Goal: Information Seeking & Learning: Check status

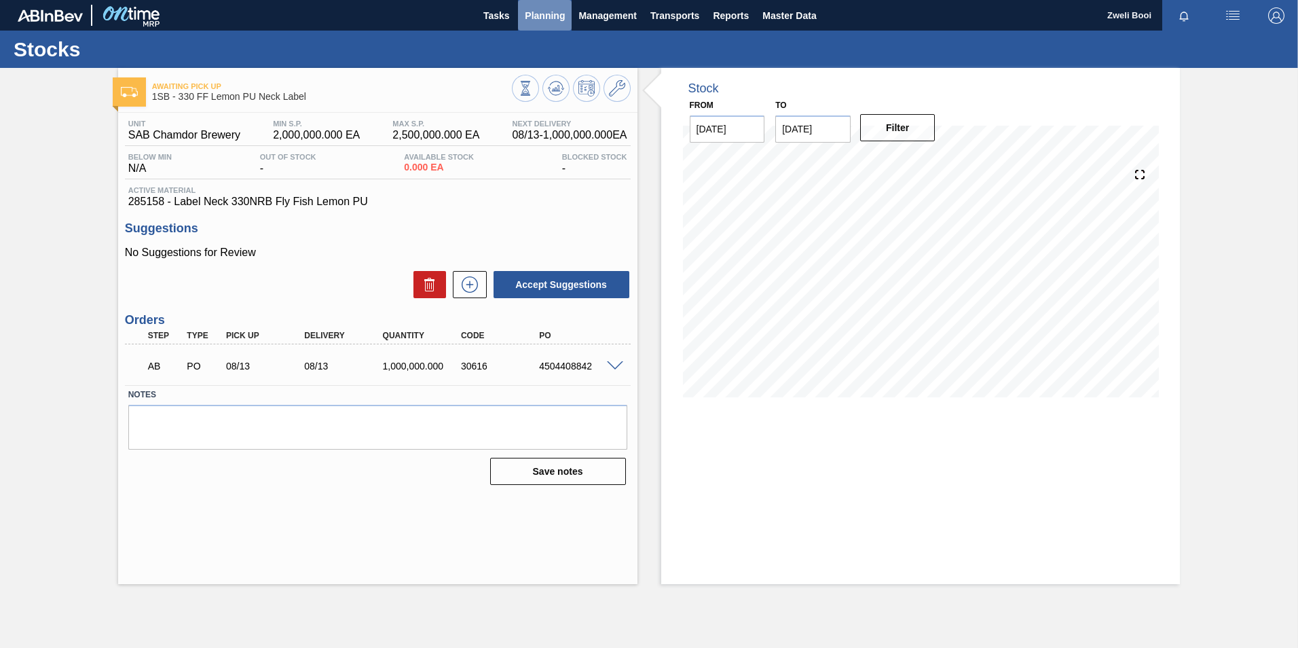
click at [549, 14] on span "Planning" at bounding box center [545, 15] width 40 height 16
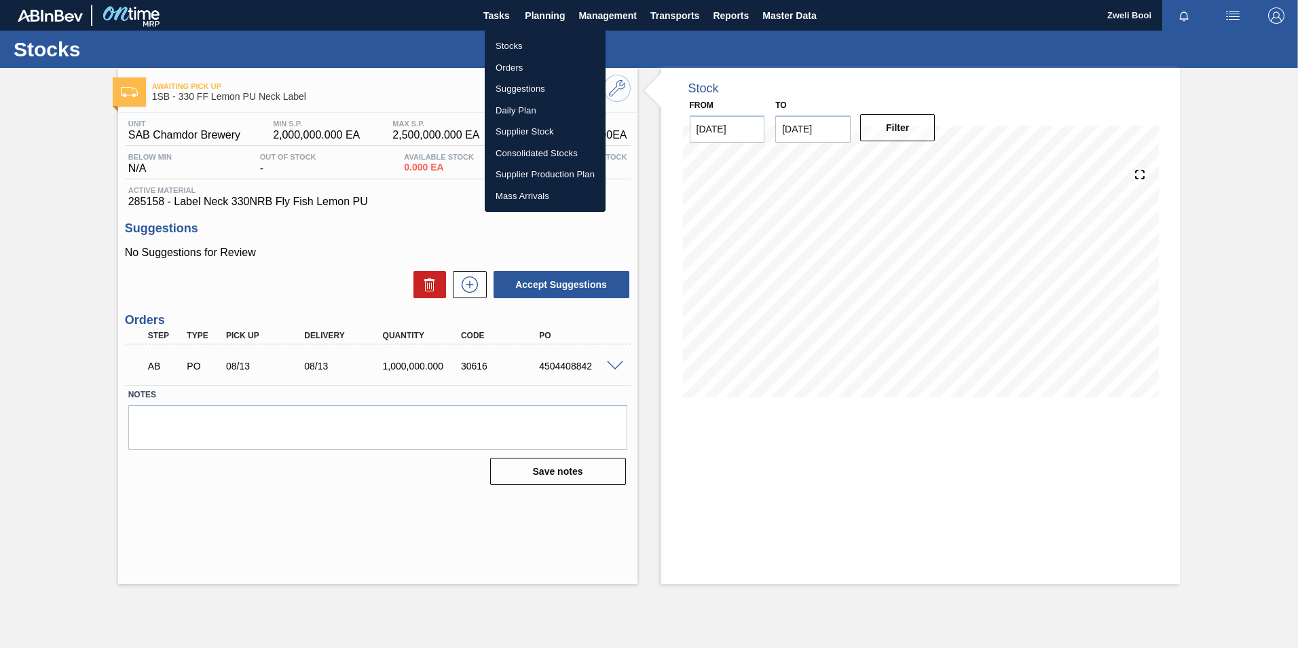
click at [501, 45] on li "Stocks" at bounding box center [545, 46] width 121 height 22
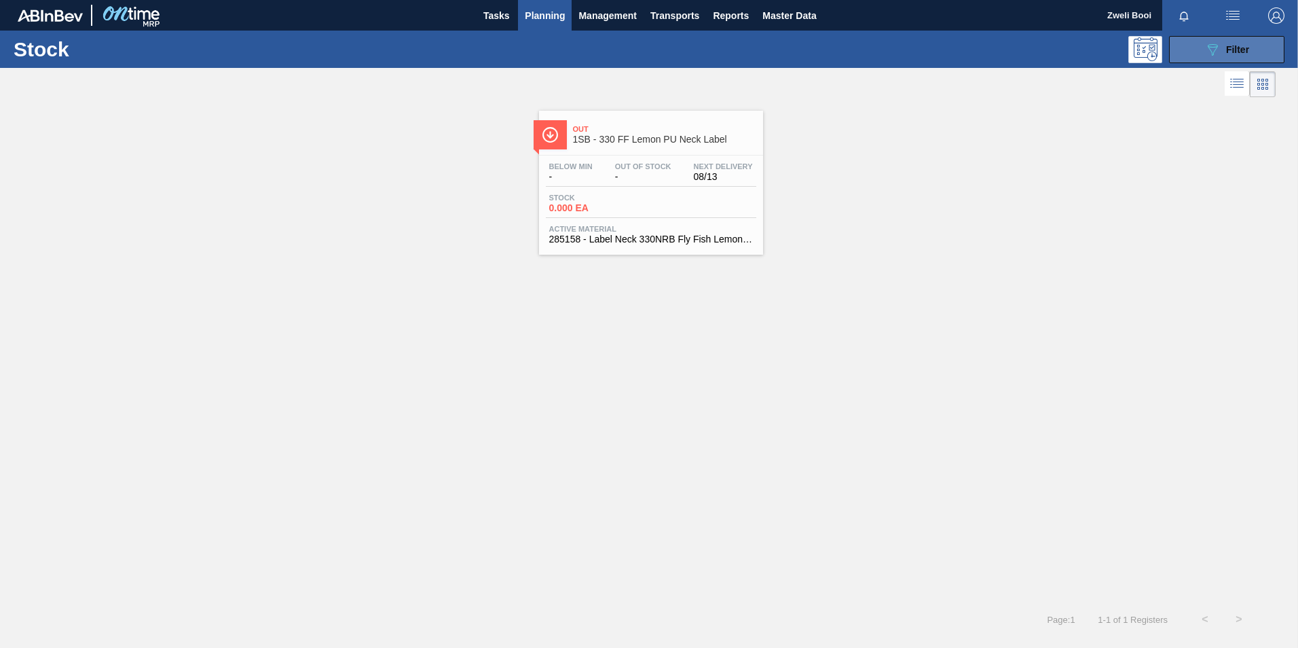
click at [1218, 39] on button "089F7B8B-B2A5-4AFE-B5C0-19BA573D28AC Filter" at bounding box center [1226, 49] width 115 height 27
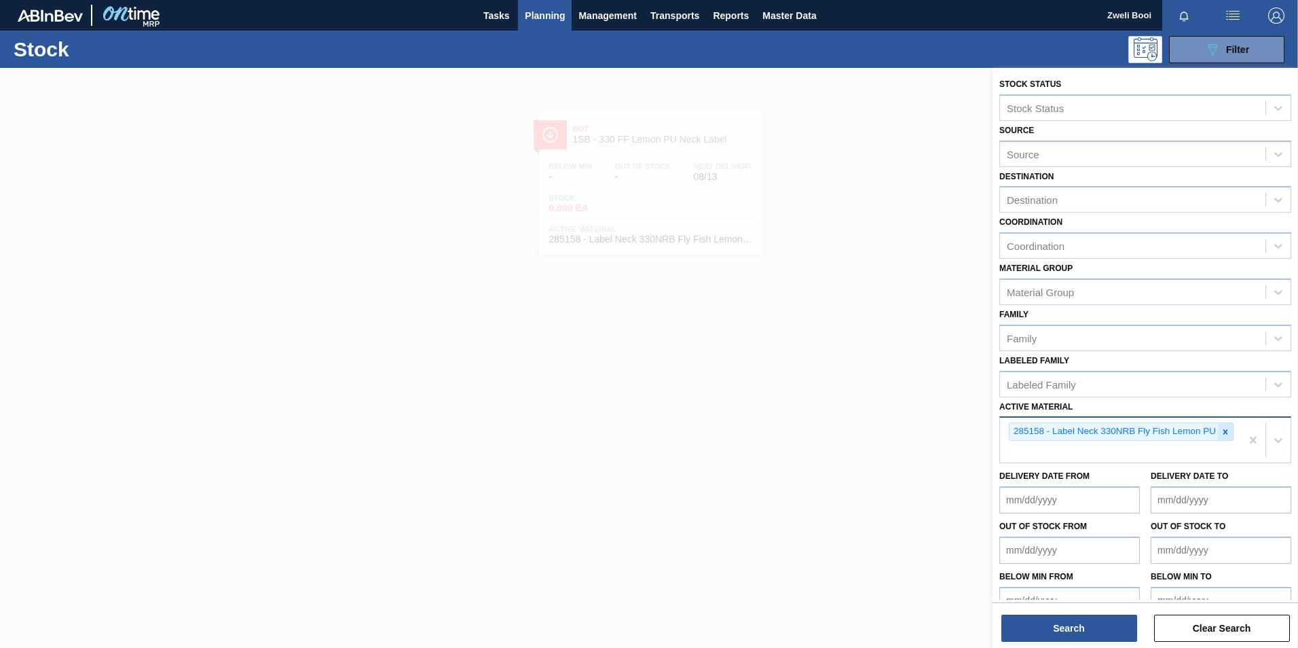
click at [1226, 429] on icon at bounding box center [1226, 432] width 10 height 10
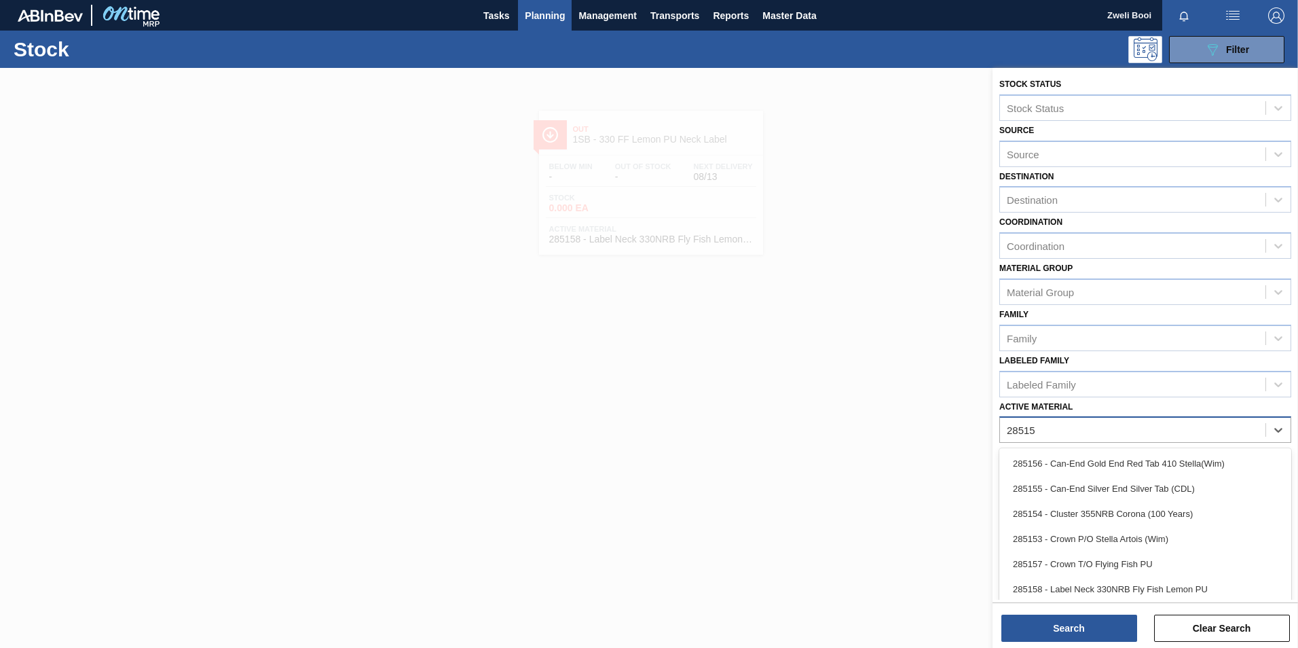
type Material "285159"
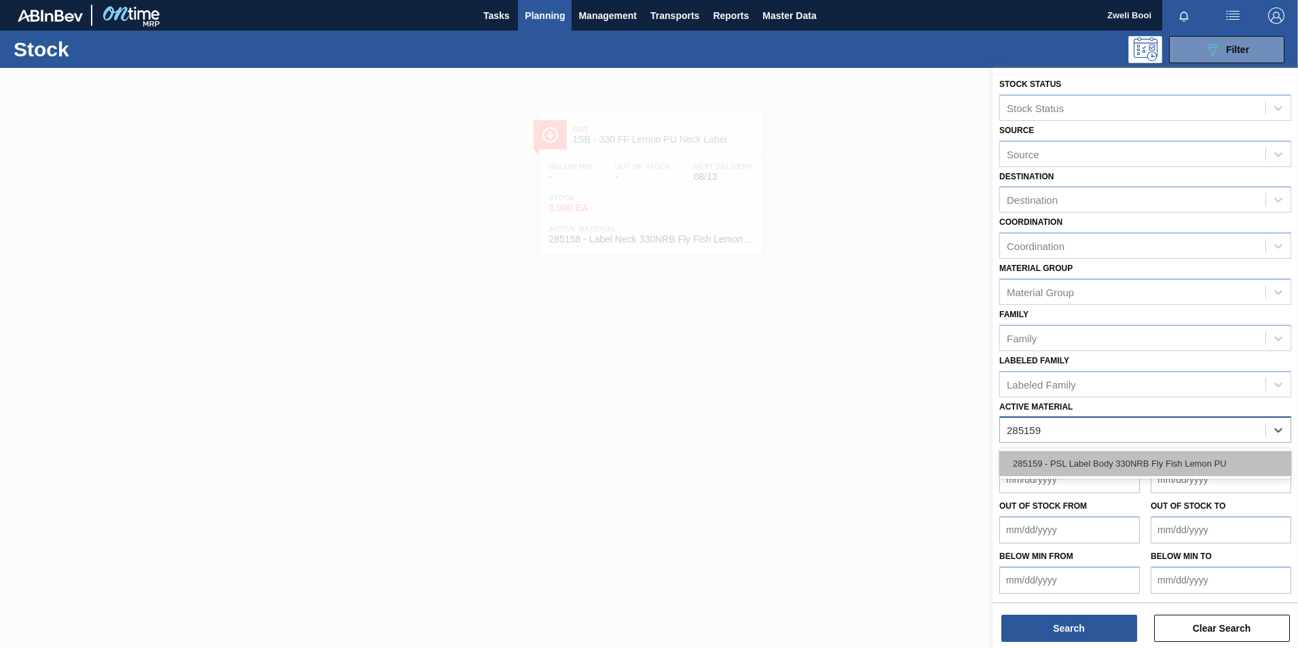
click at [1190, 462] on div "285159 - PSL Label Body 330NRB Fly Fish Lemon PU" at bounding box center [1145, 463] width 292 height 25
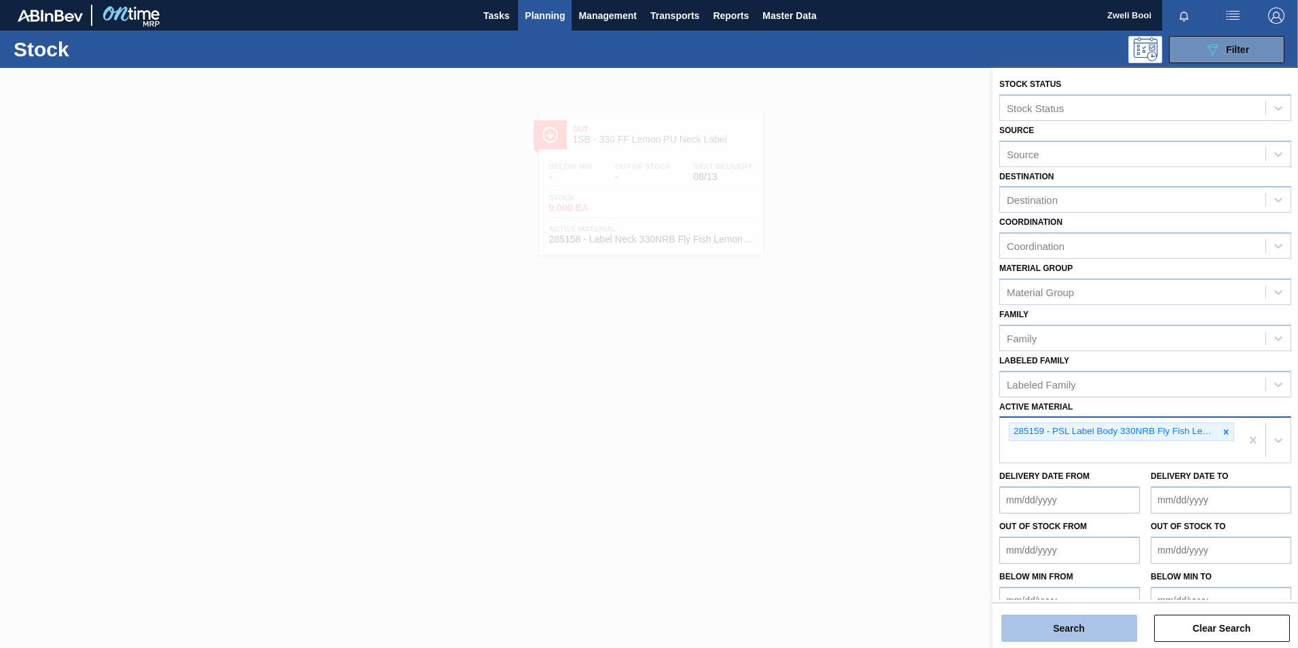
click at [1086, 627] on button "Search" at bounding box center [1070, 627] width 136 height 27
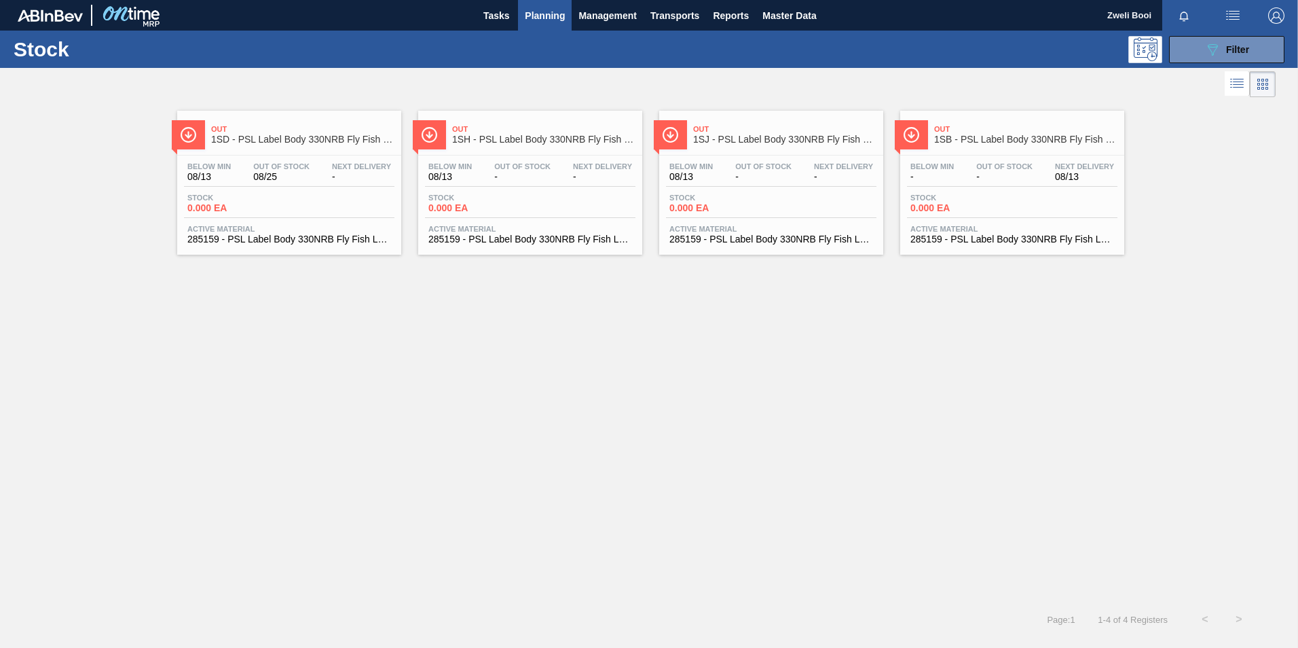
drag, startPoint x: 1089, startPoint y: 158, endPoint x: 1088, endPoint y: 170, distance: 12.2
click at [1089, 158] on div "Below Min - Out Of Stock - Next Delivery 08/13 Stock 0.000 EA Active Material 2…" at bounding box center [1012, 201] width 224 height 92
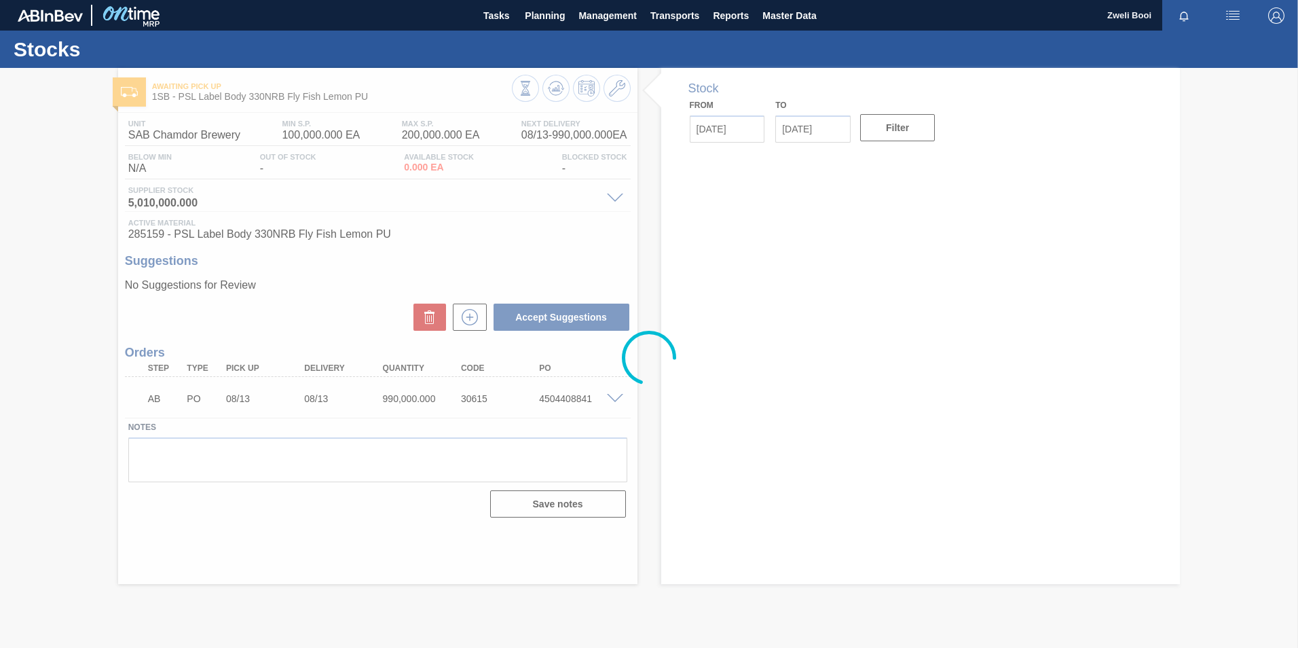
type input "[DATE]"
